Goal: Contribute content

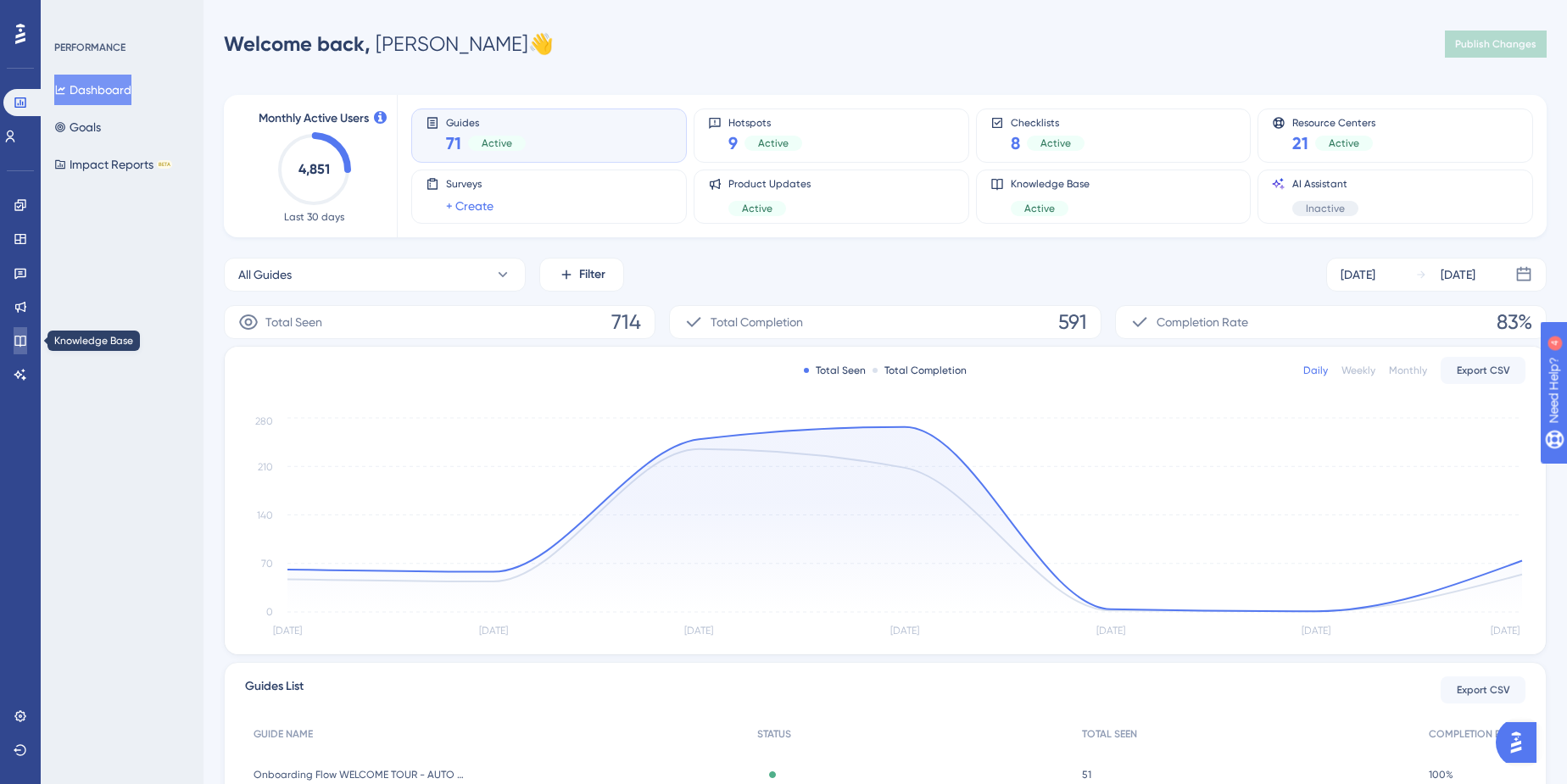
click at [16, 336] on icon at bounding box center [21, 341] width 14 height 14
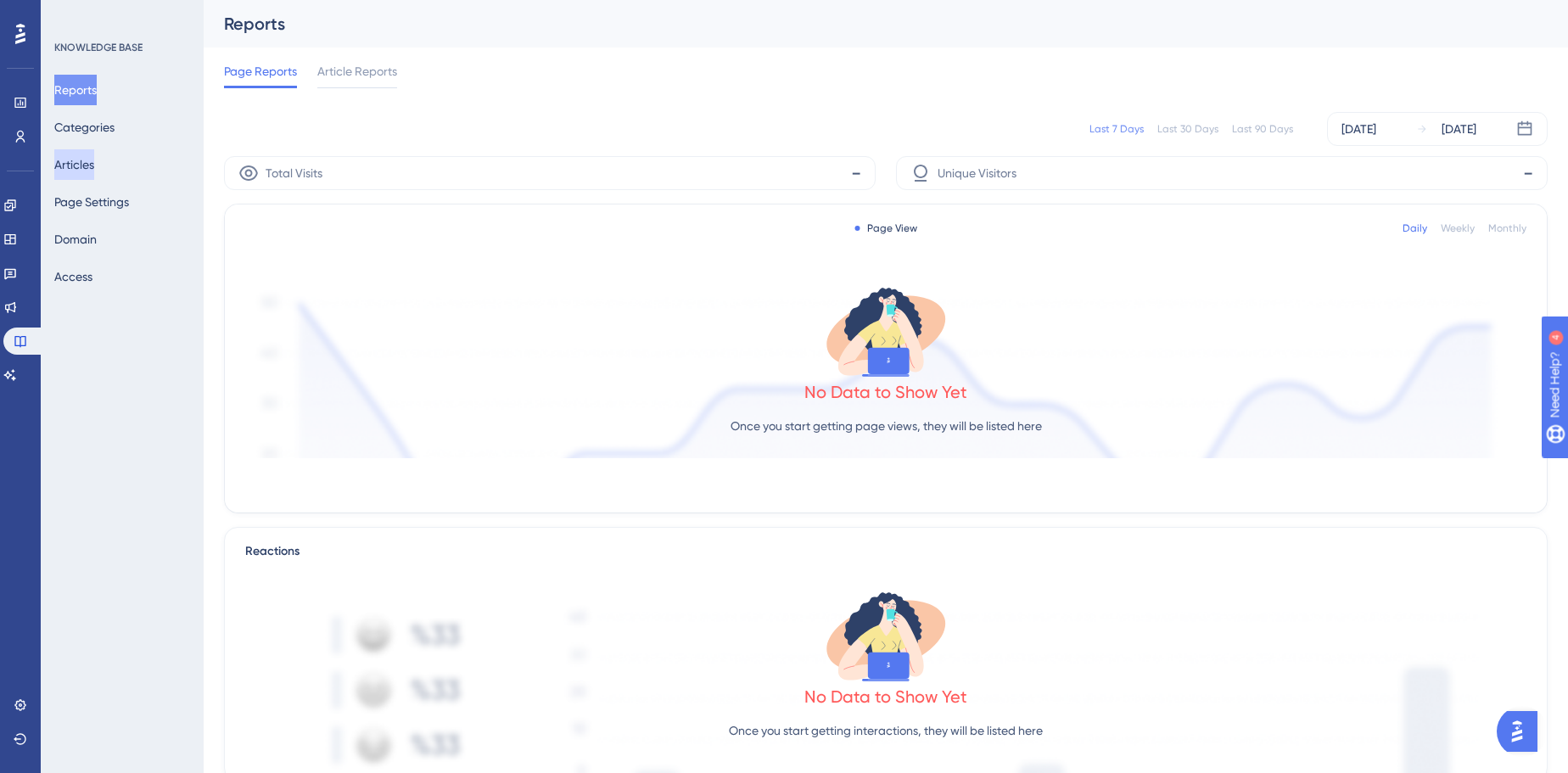
click at [67, 163] on button "Articles" at bounding box center [74, 165] width 40 height 31
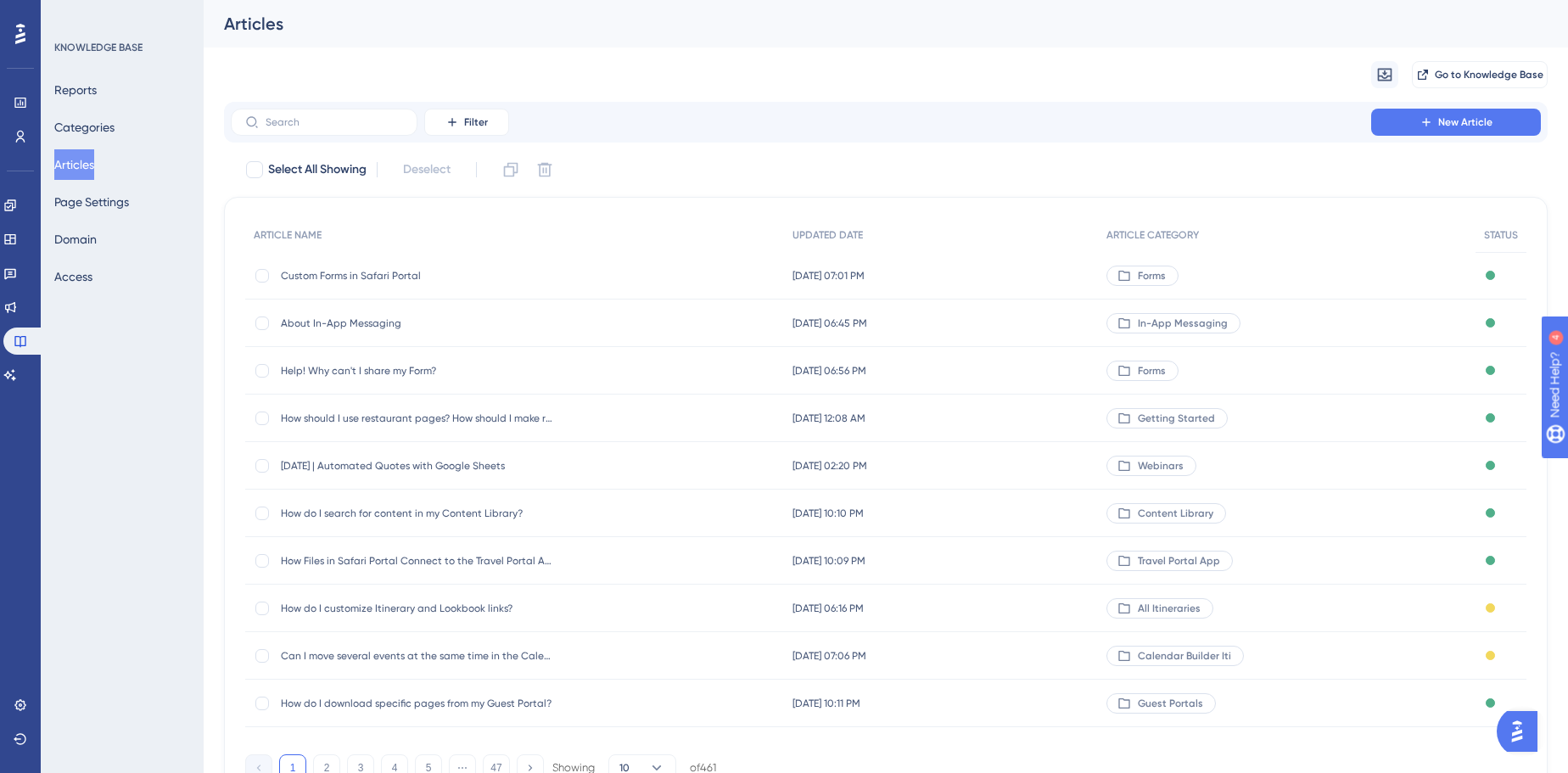
click at [388, 460] on span "[DATE] | Automated Quotes with Google Sheets" at bounding box center [416, 466] width 272 height 14
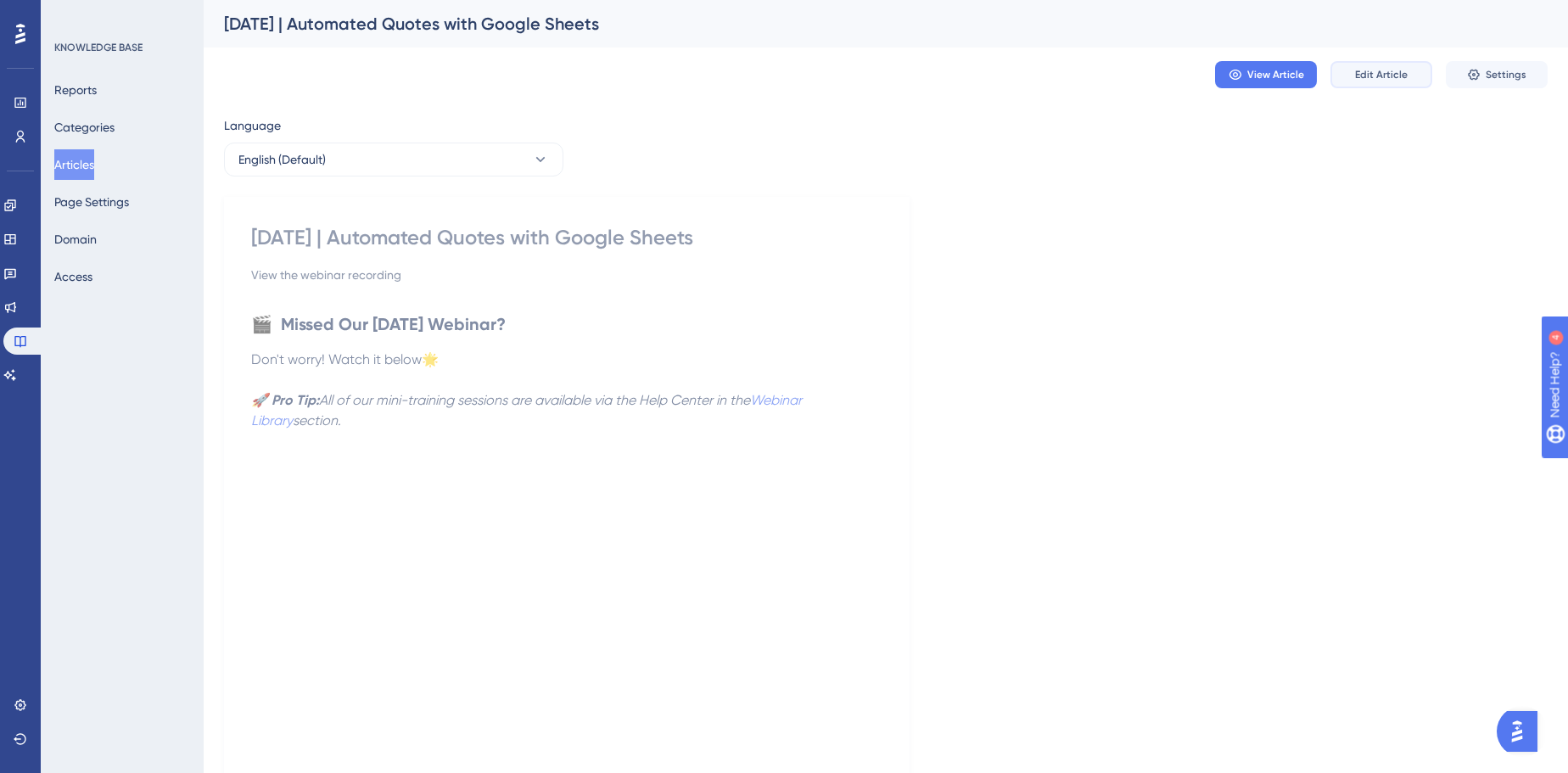
click at [1353, 76] on button "Edit Article" at bounding box center [1382, 74] width 102 height 27
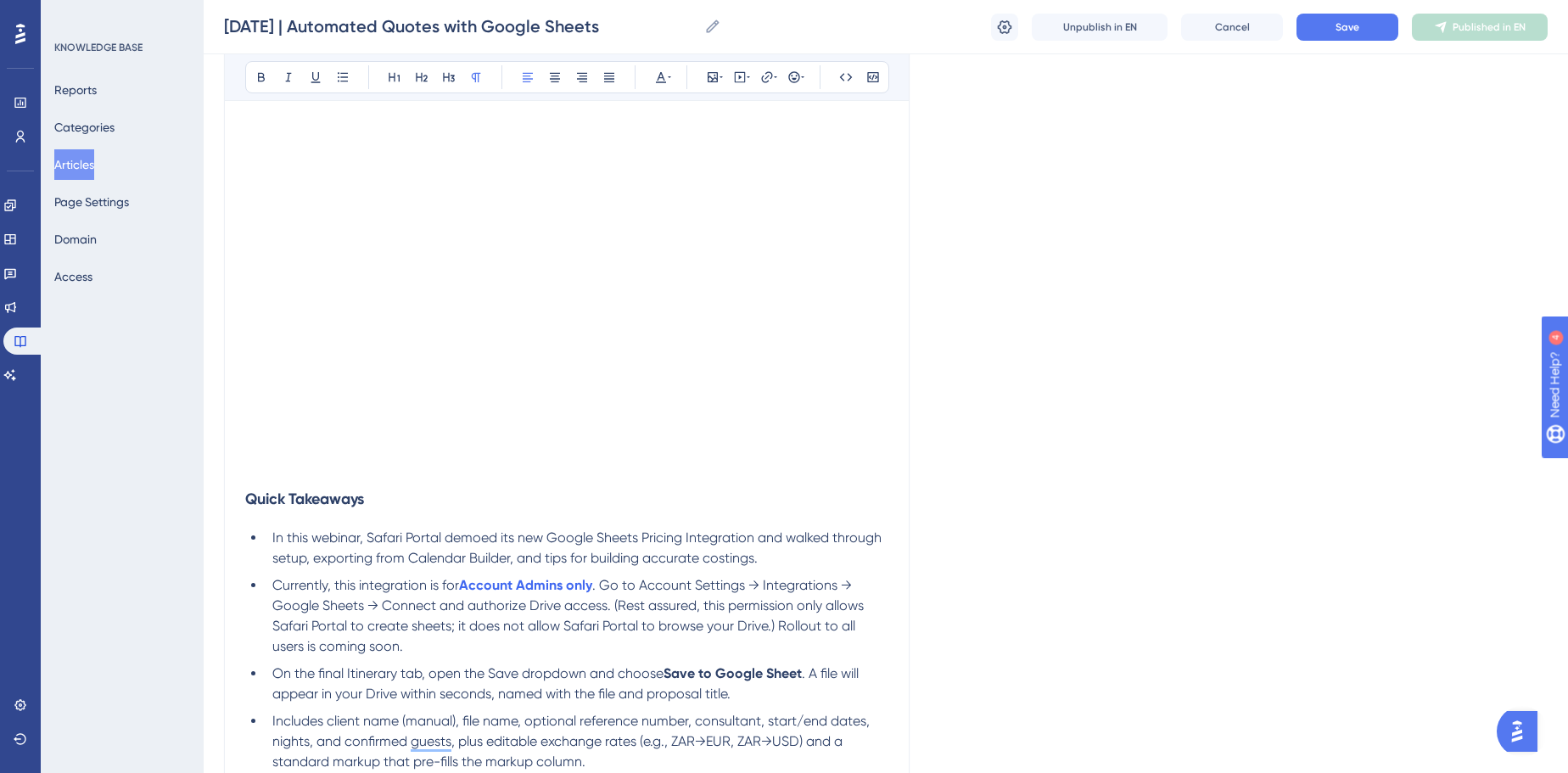
scroll to position [479, 0]
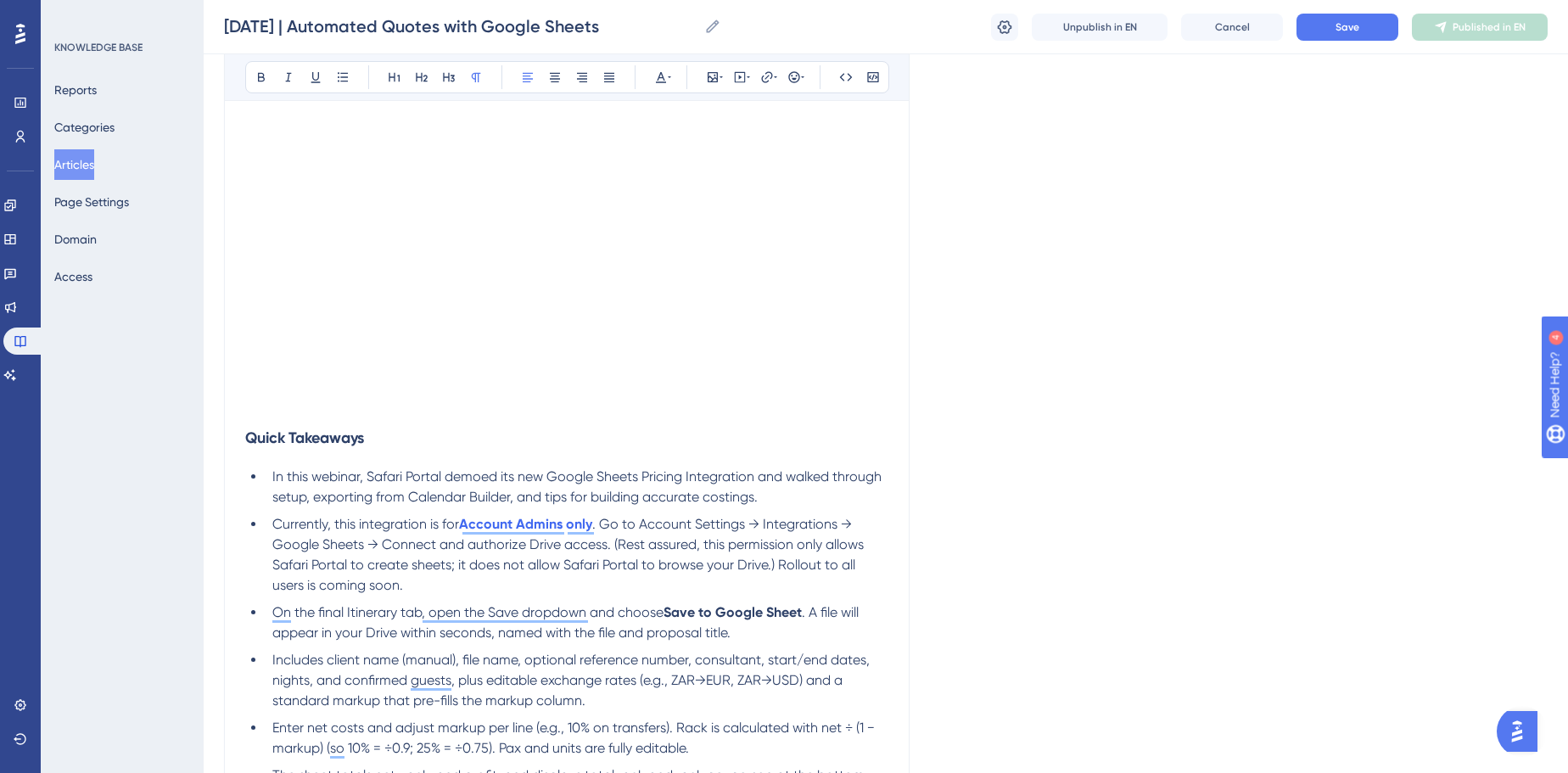
click at [452, 470] on span "In this webinar, Safari Portal demoed its new Google Sheets Pricing Integration…" at bounding box center [579, 486] width 613 height 37
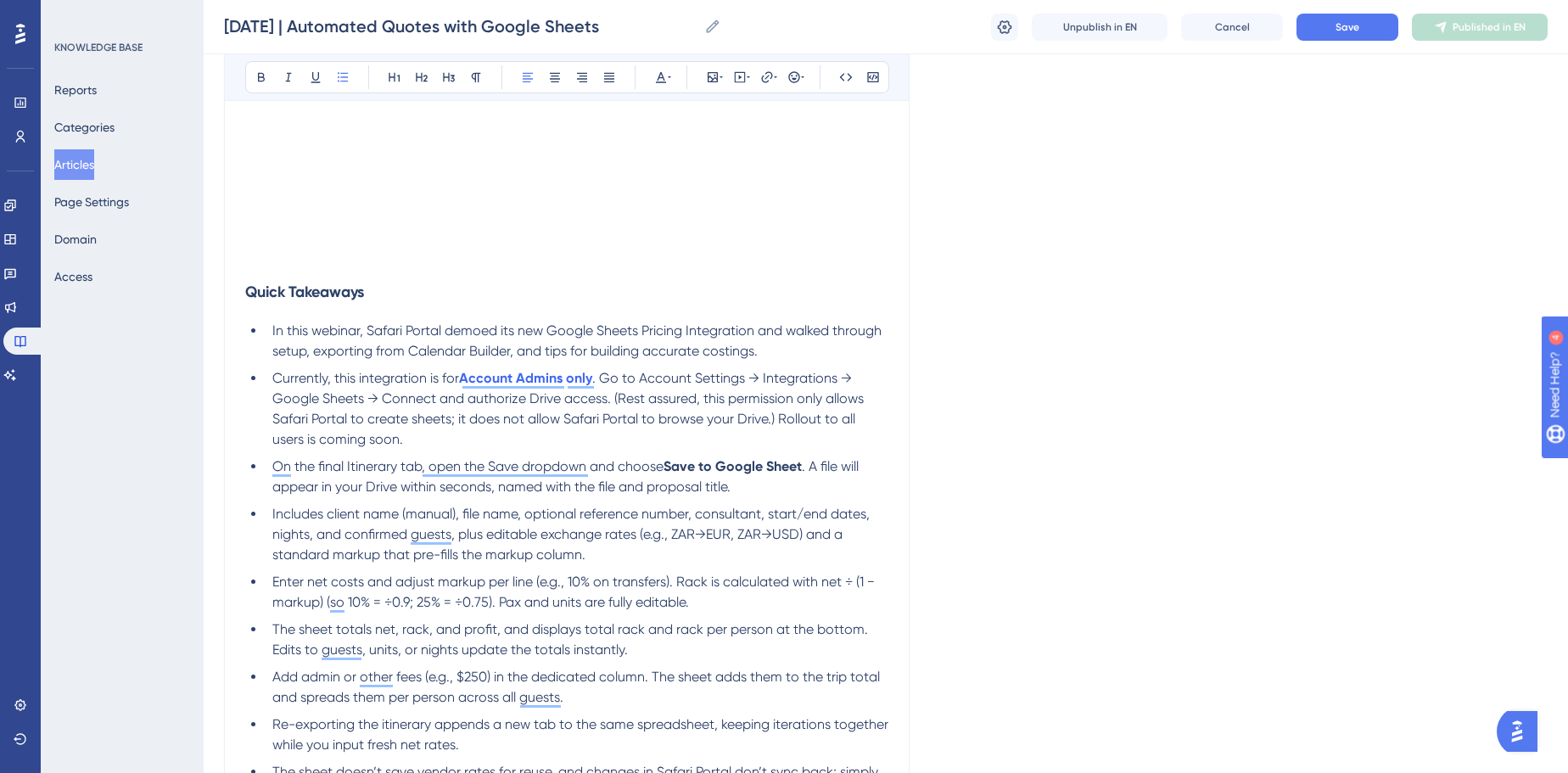
scroll to position [634, 0]
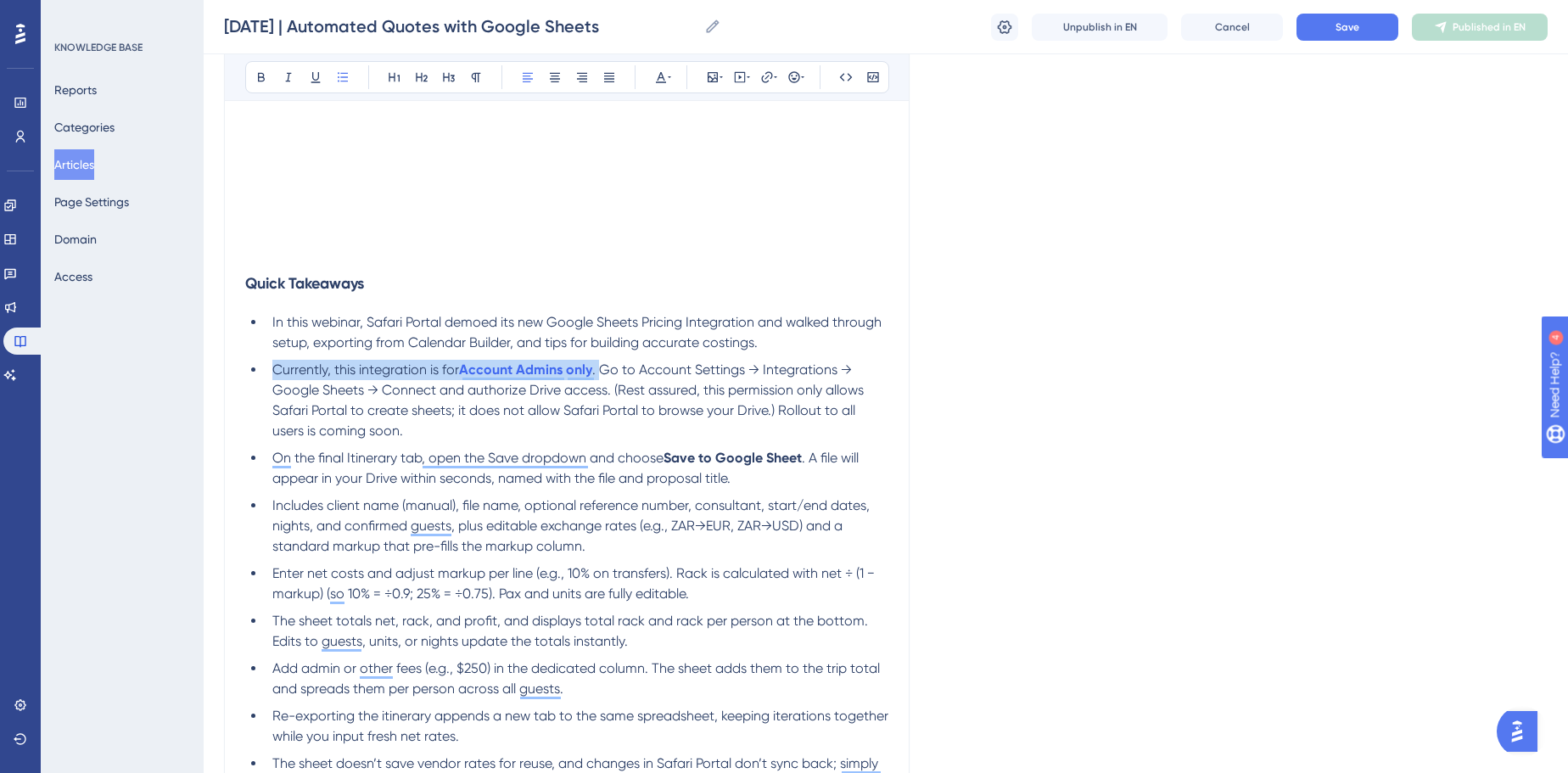
drag, startPoint x: 602, startPoint y: 365, endPoint x: 272, endPoint y: 360, distance: 330.0
click at [272, 360] on li "Currently, this integration is for Account Admins only . Go to Account Settings…" at bounding box center [577, 400] width 623 height 82
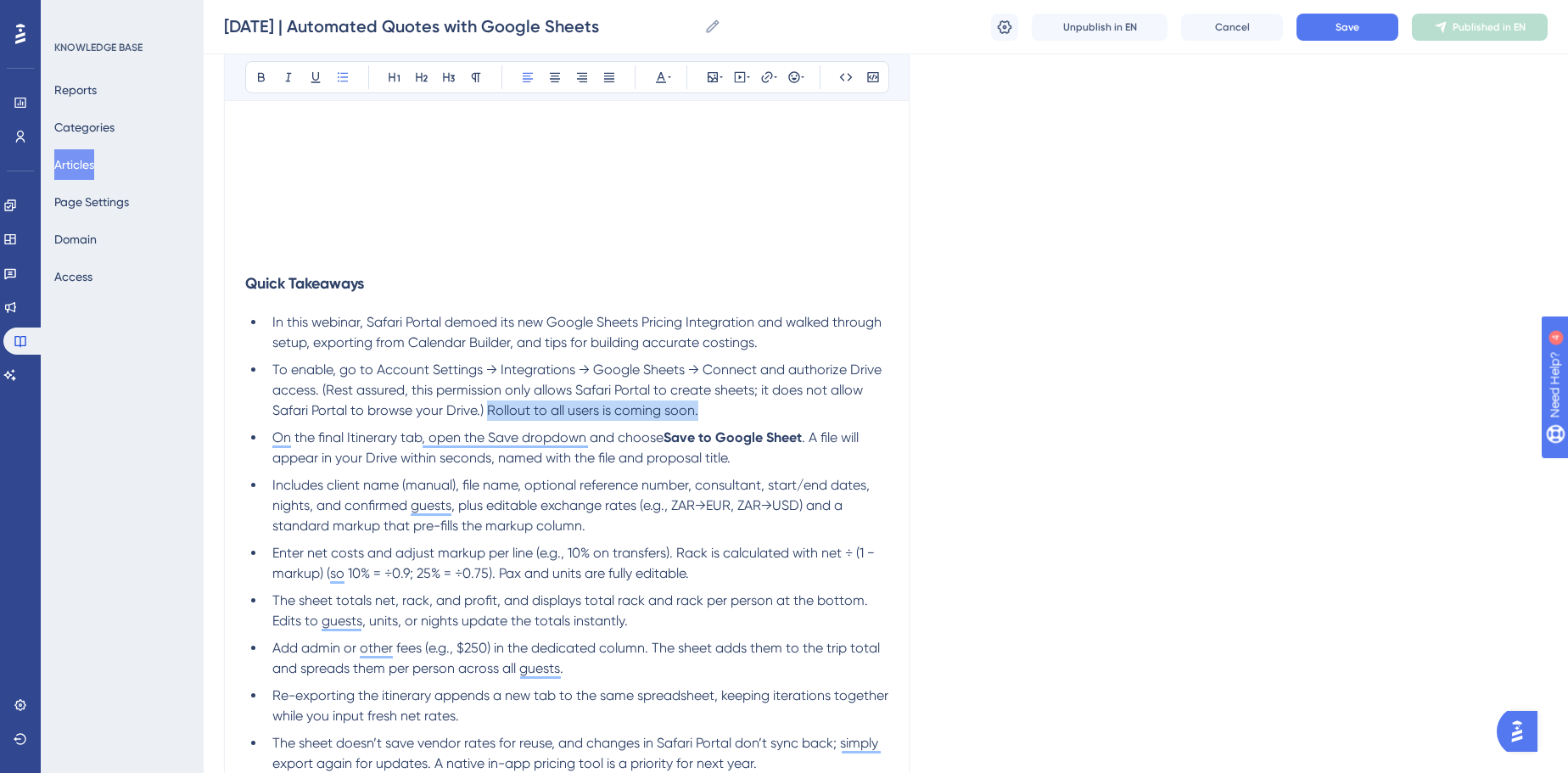
drag, startPoint x: 488, startPoint y: 414, endPoint x: 723, endPoint y: 409, distance: 235.1
click at [723, 409] on li "To enable, go to Account Settings → Integrations → Google Sheets → Connect and …" at bounding box center [577, 389] width 623 height 61
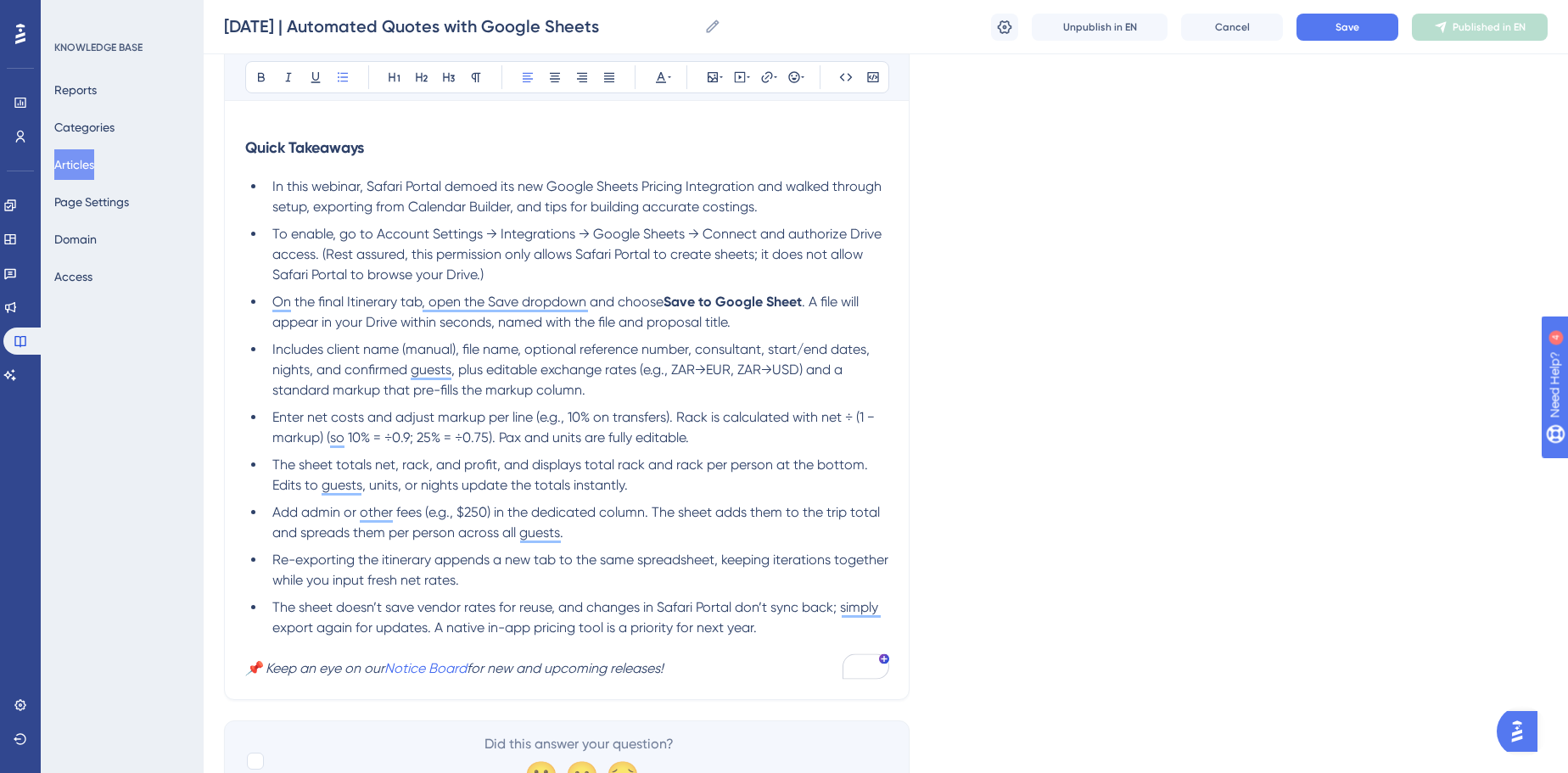
scroll to position [788, 0]
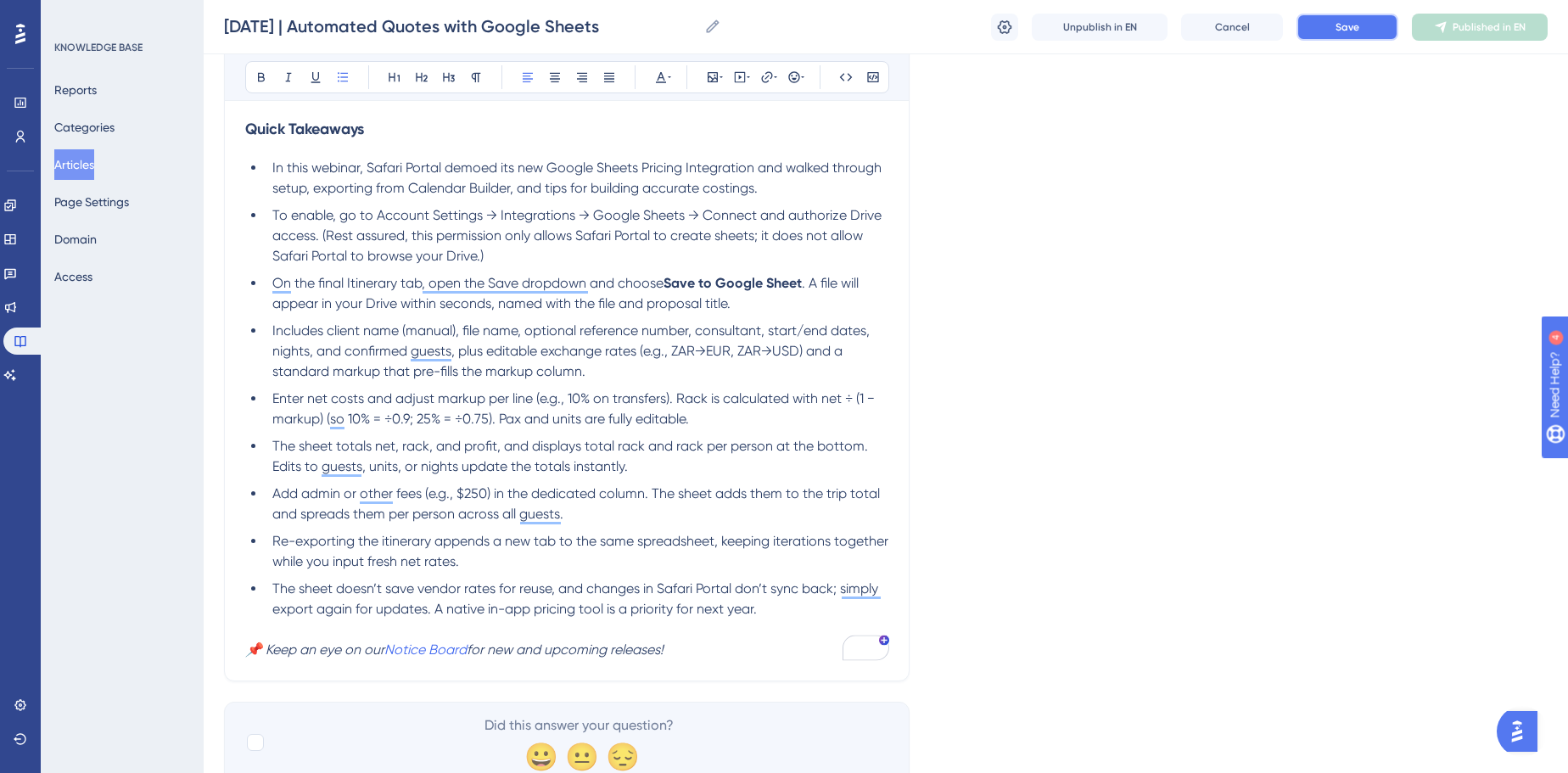
click at [1353, 34] on button "Save" at bounding box center [1348, 27] width 102 height 27
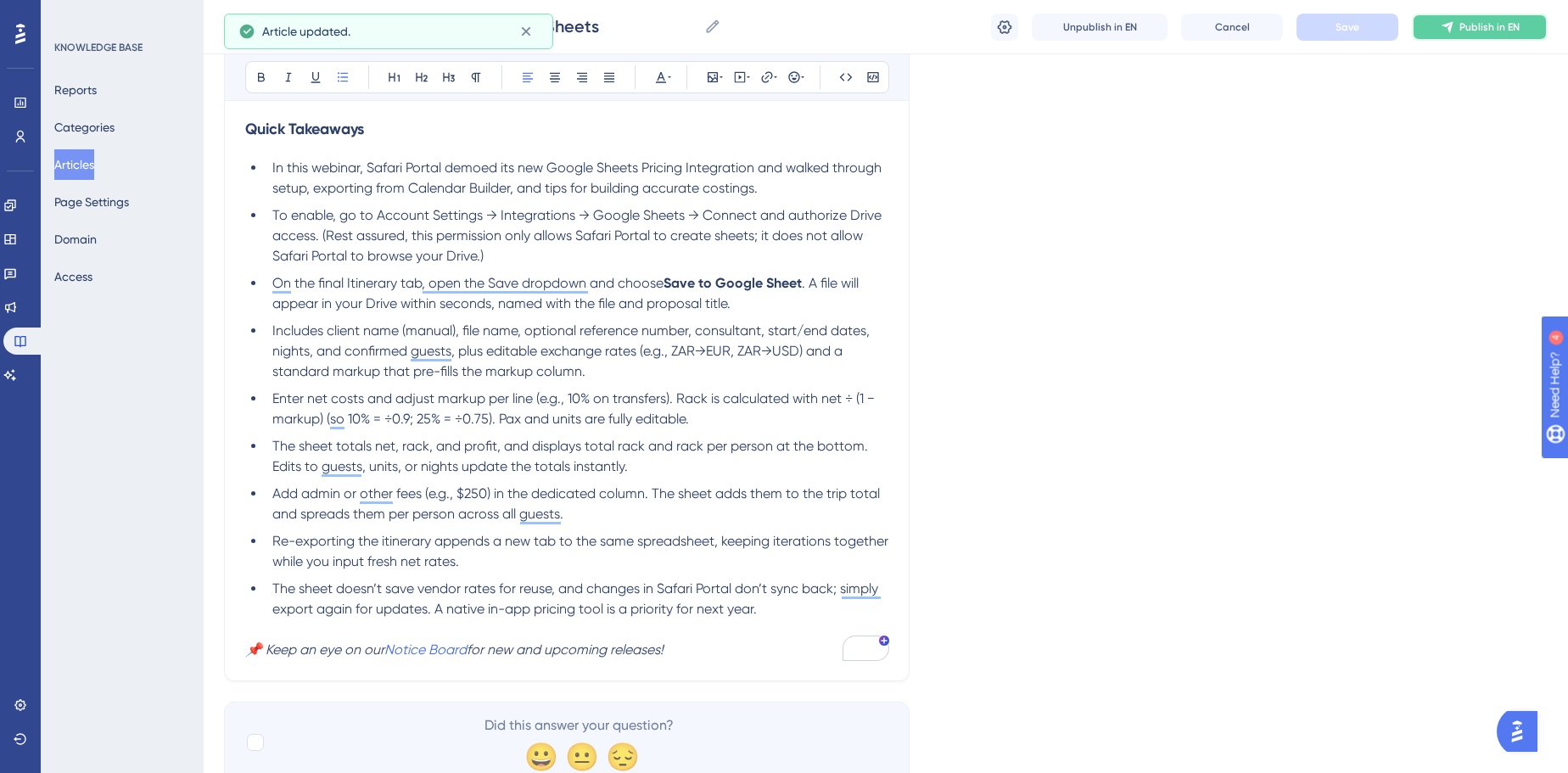
click at [1492, 28] on span "Publish in EN" at bounding box center [1490, 27] width 60 height 14
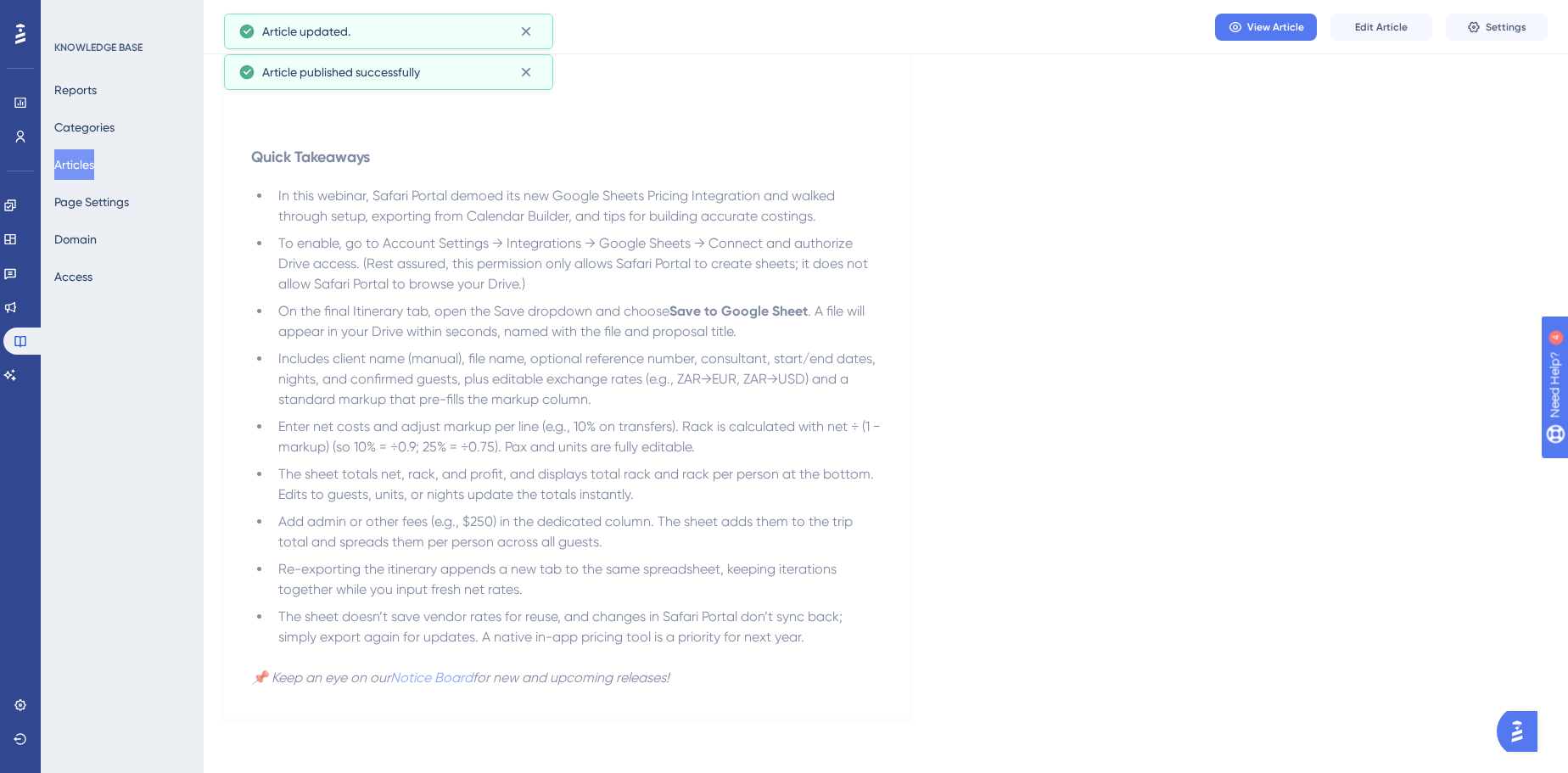
scroll to position [685, 0]
click at [1201, 270] on div "Language English (Default) [DATE] | Automated Quotes with Google Sheets View th…" at bounding box center [886, 72] width 1324 height 1296
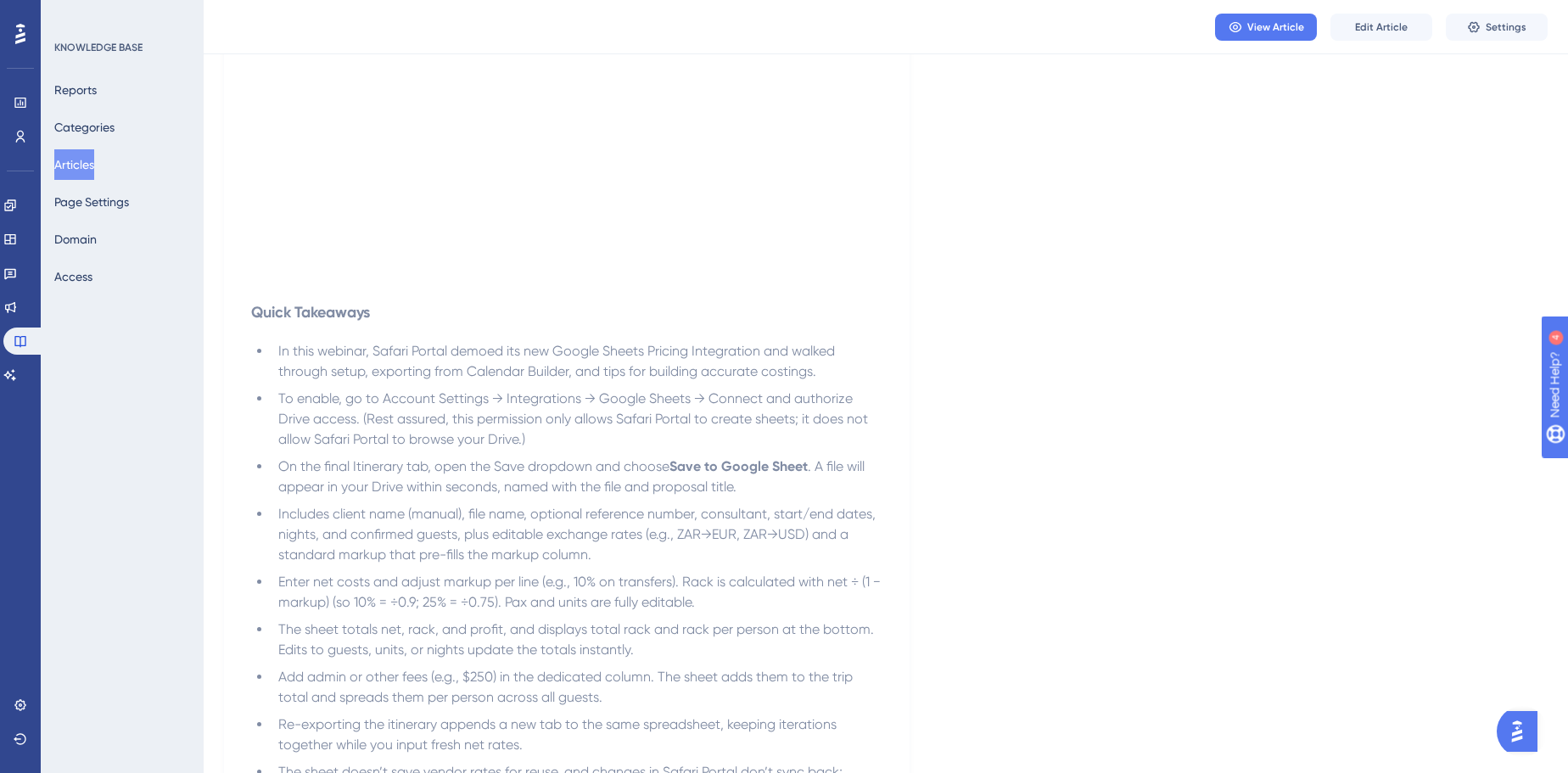
scroll to position [222, 0]
